Goal: Task Accomplishment & Management: Use online tool/utility

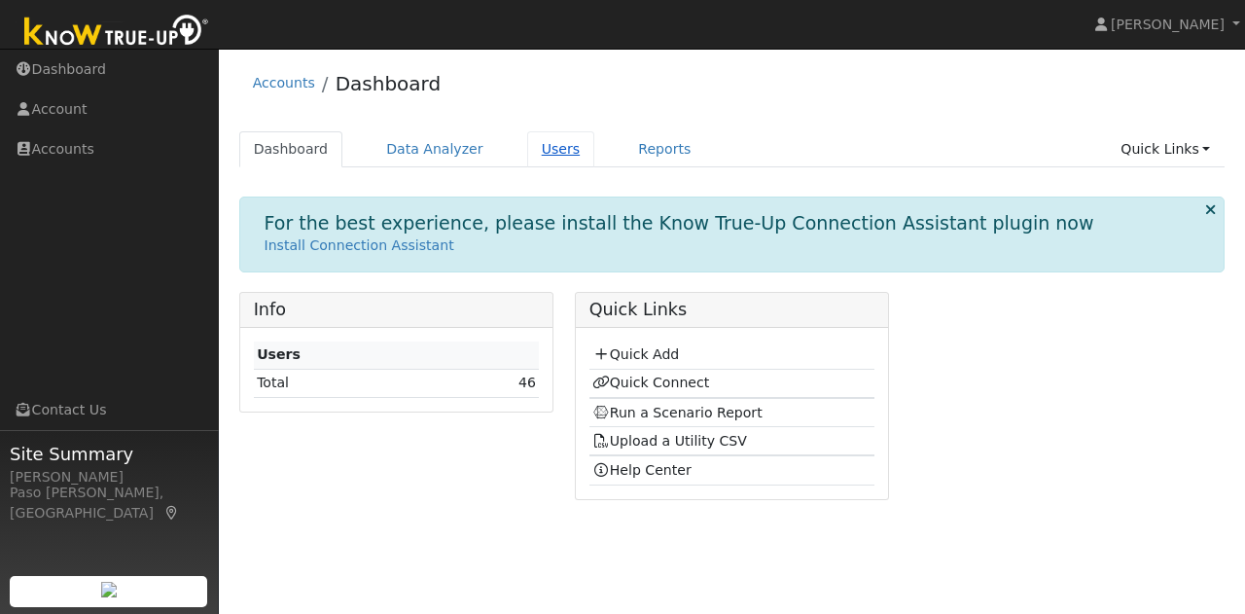
click at [527, 145] on link "Users" at bounding box center [561, 149] width 68 height 36
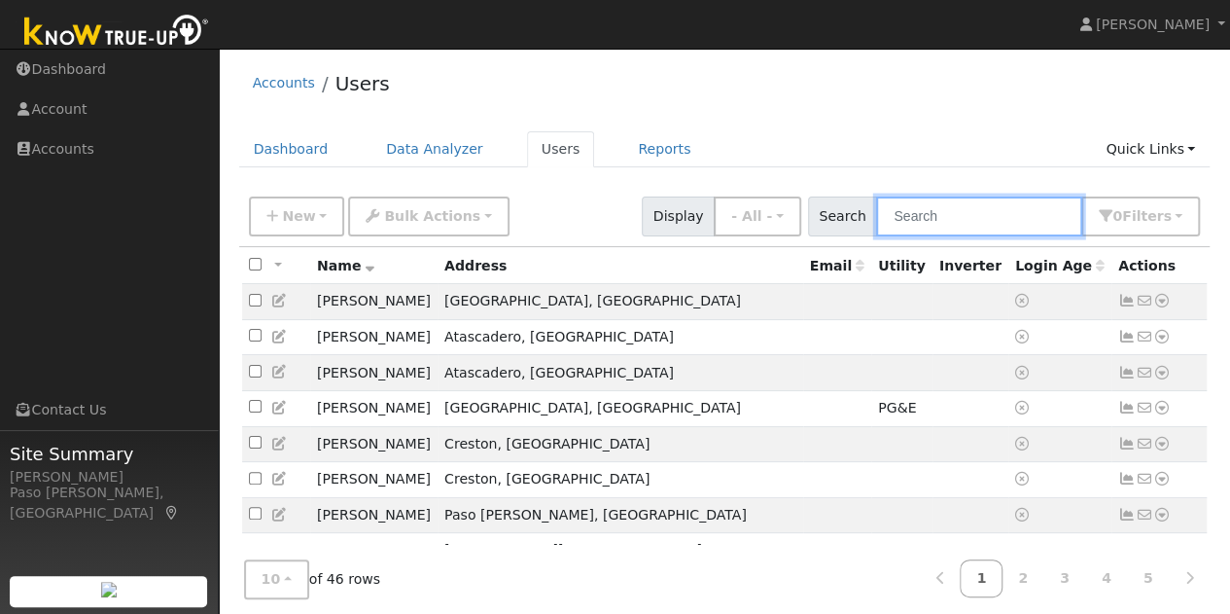
click at [963, 212] on input "text" at bounding box center [979, 216] width 206 height 40
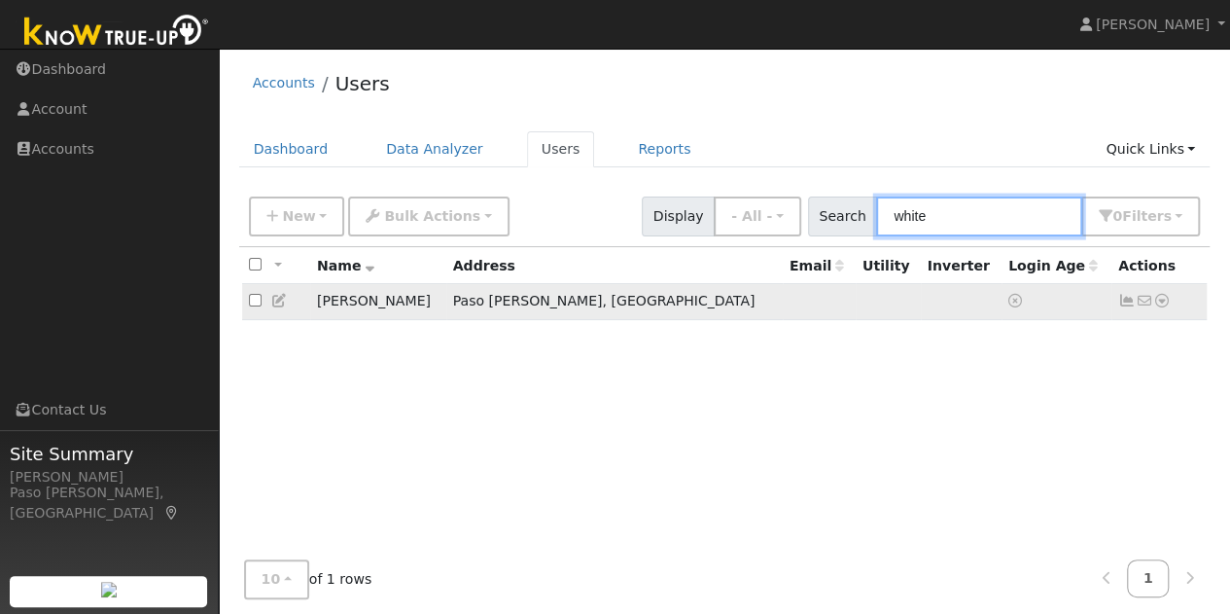
type input "white"
click at [1164, 300] on icon at bounding box center [1162, 301] width 18 height 14
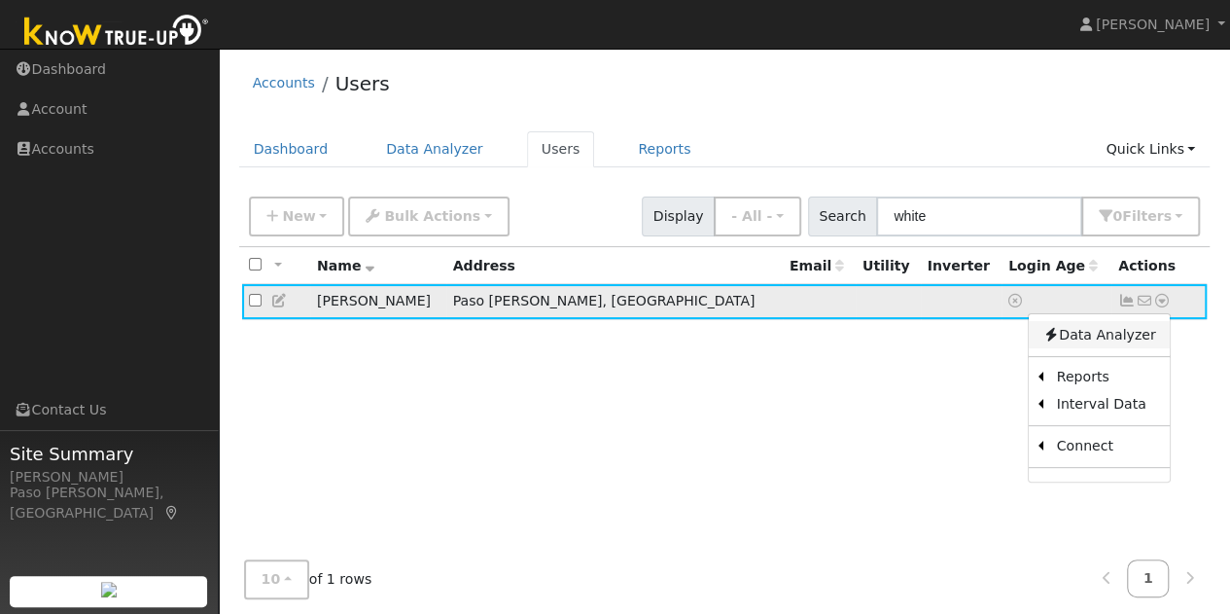
click at [1122, 334] on link "Data Analyzer" at bounding box center [1098, 334] width 141 height 27
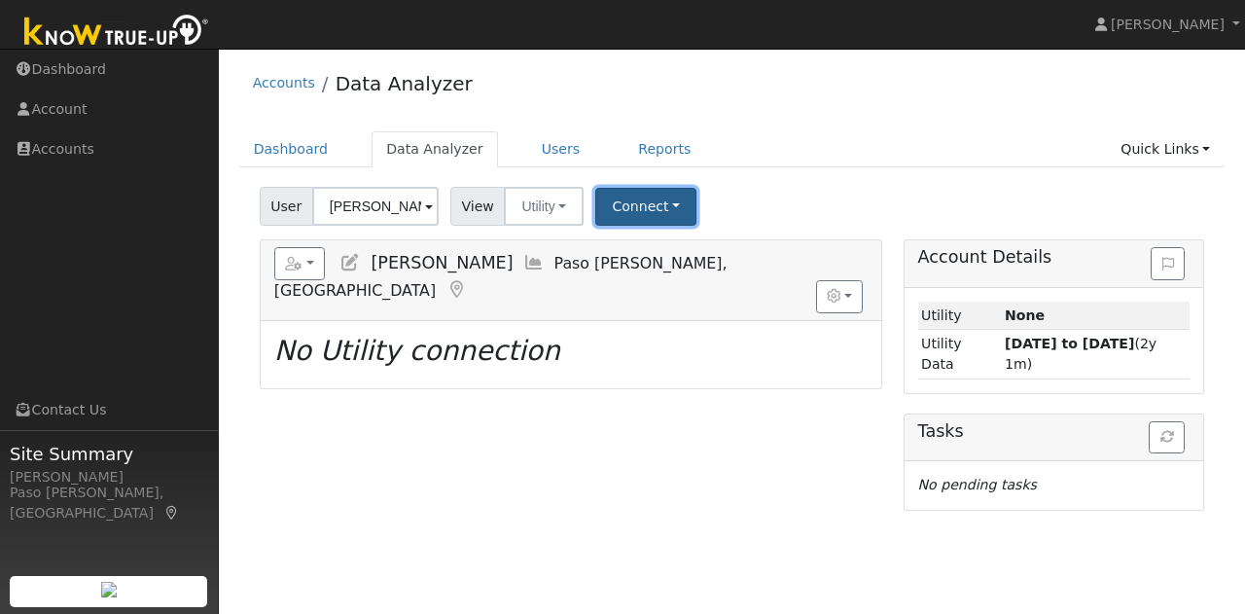
click at [649, 195] on button "Connect" at bounding box center [645, 207] width 101 height 38
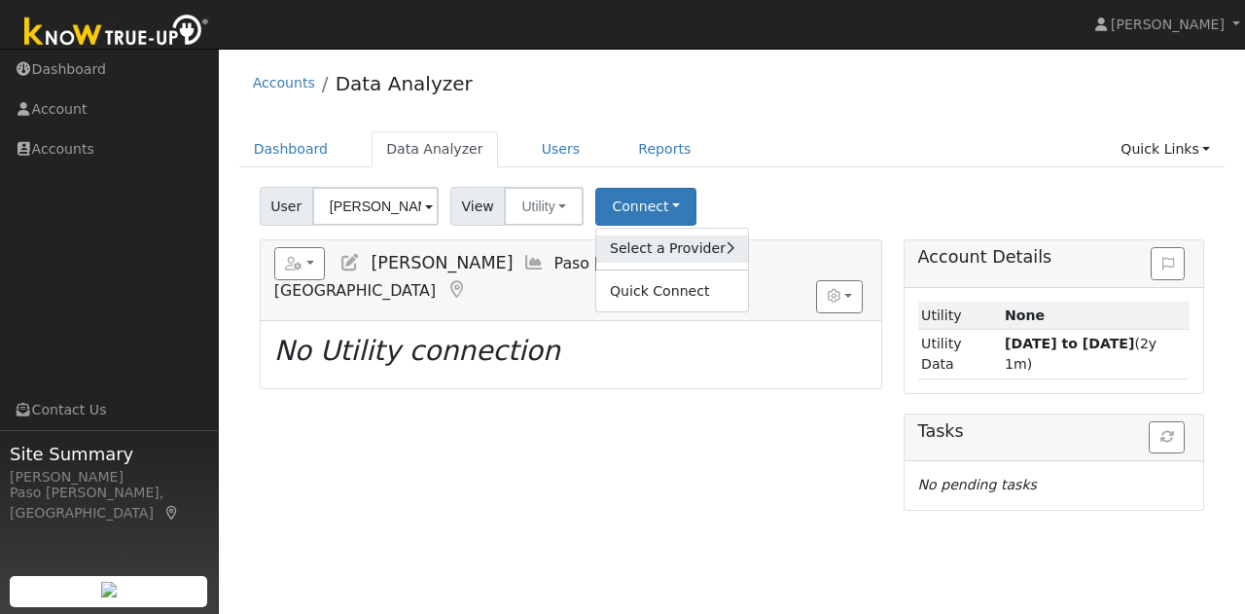
click at [665, 241] on link "Select a Provider" at bounding box center [672, 248] width 152 height 27
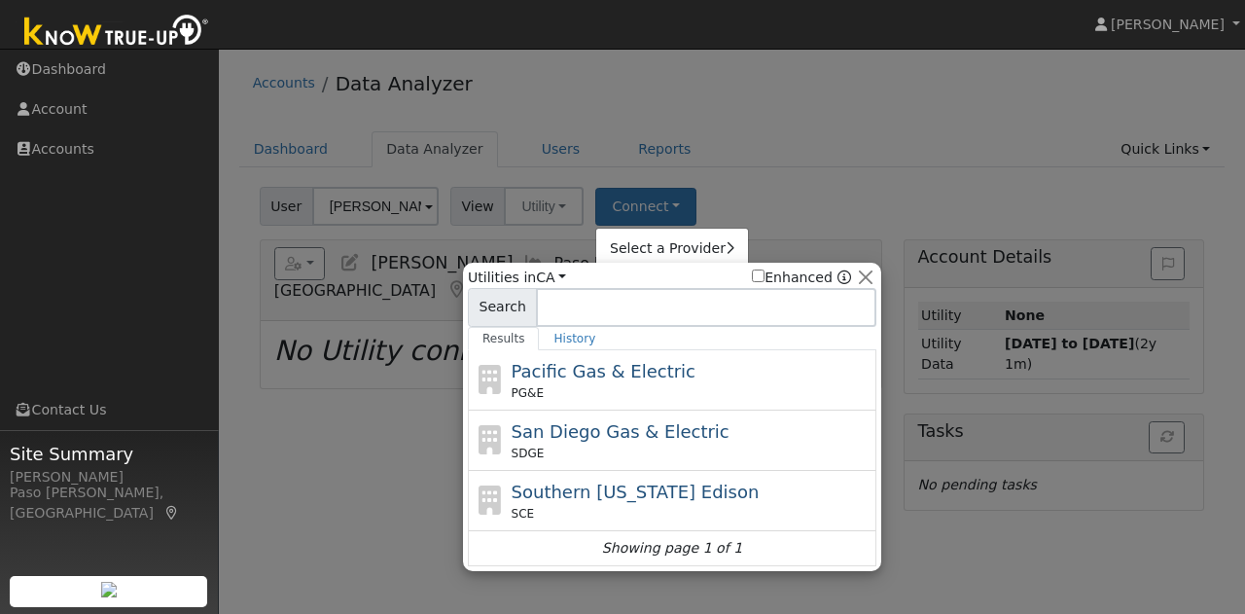
click at [825, 102] on div at bounding box center [622, 307] width 1245 height 614
